Goal: Task Accomplishment & Management: Use online tool/utility

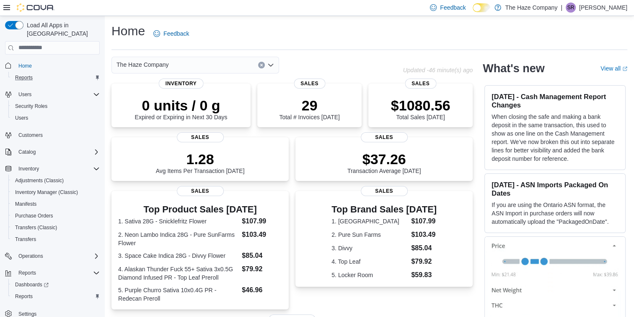
click at [37, 73] on div "Reports" at bounding box center [56, 78] width 88 height 10
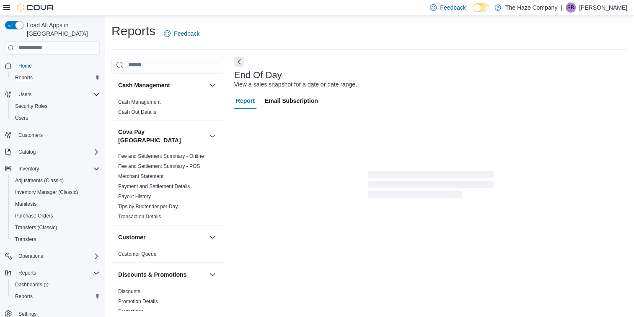
scroll to position [0, 0]
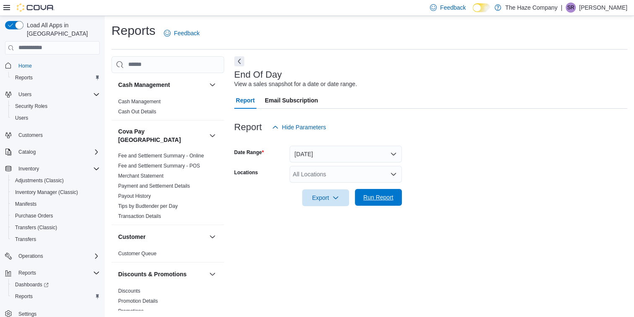
click at [375, 201] on span "Run Report" at bounding box center [378, 197] width 37 height 17
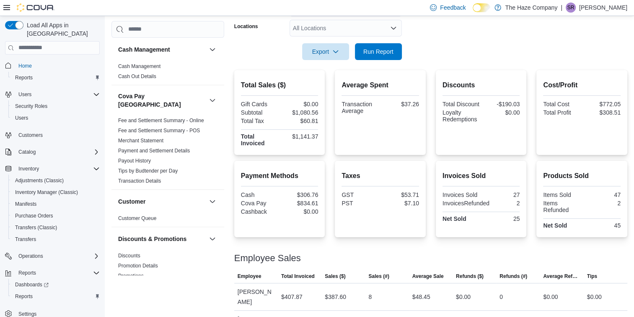
scroll to position [190, 0]
